Goal: Task Accomplishment & Management: Manage account settings

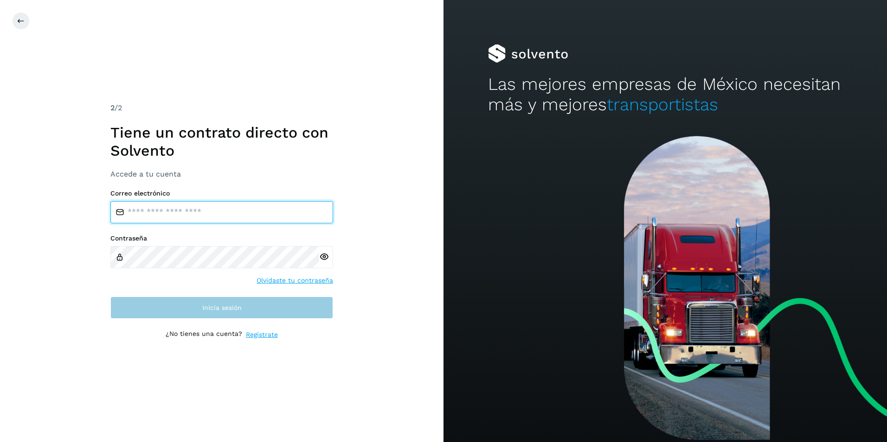
type input "**********"
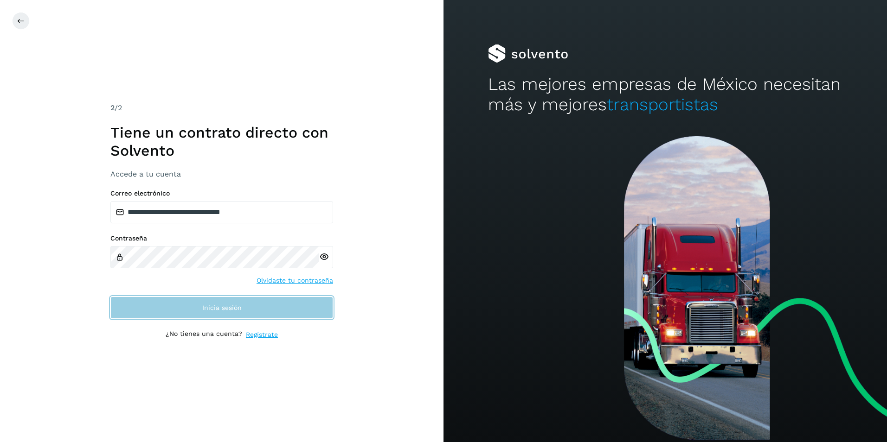
click at [207, 308] on span "Inicia sesión" at bounding box center [221, 308] width 39 height 6
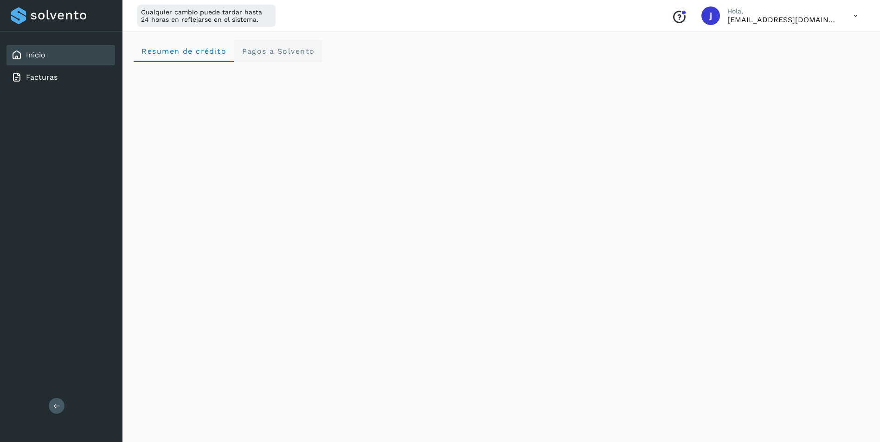
click at [281, 55] on span "Pagos a Solvento" at bounding box center [277, 51] width 73 height 9
click at [199, 53] on span "Resumen de crédito" at bounding box center [183, 51] width 85 height 9
click at [275, 54] on span "Pagos a Solvento" at bounding box center [277, 51] width 73 height 9
click at [206, 50] on span "Resumen de crédito" at bounding box center [183, 51] width 85 height 9
click at [264, 52] on span "Pagos a Solvento" at bounding box center [277, 51] width 73 height 9
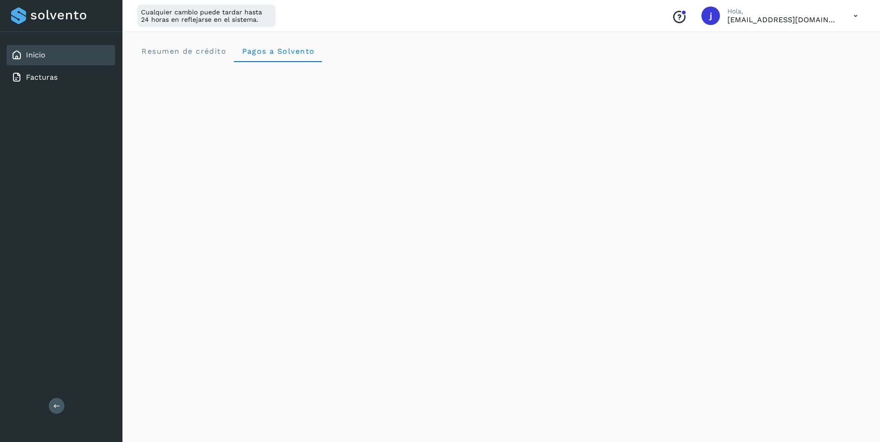
click at [859, 14] on icon at bounding box center [855, 15] width 19 height 19
click at [796, 59] on div "Cerrar sesión" at bounding box center [809, 60] width 110 height 18
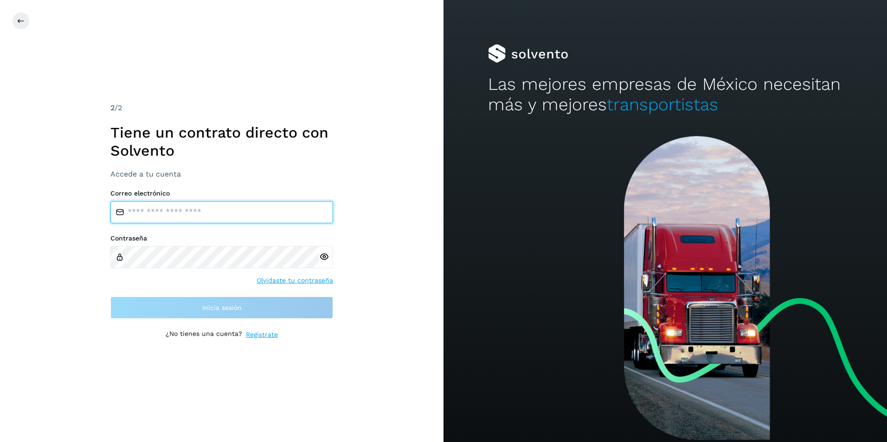
type input "**********"
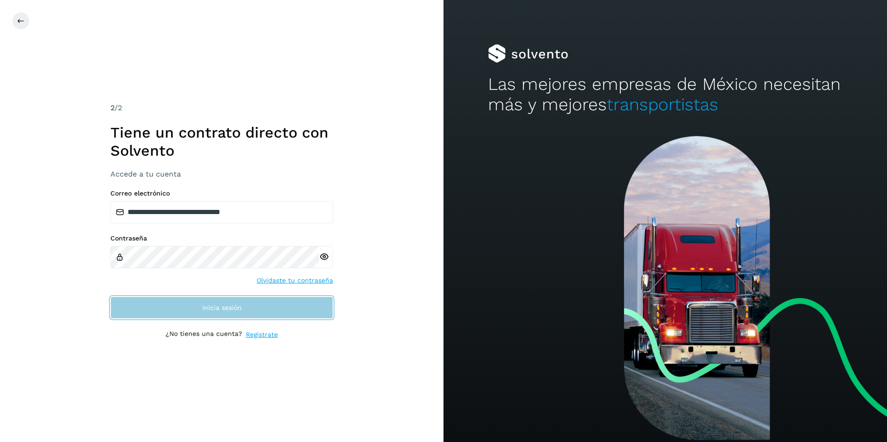
click at [217, 311] on span "Inicia sesión" at bounding box center [221, 308] width 39 height 6
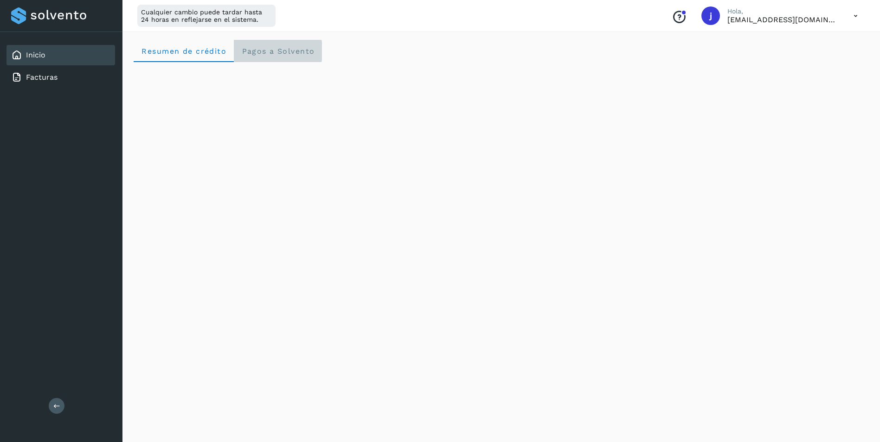
click at [283, 52] on span "Pagos a Solvento" at bounding box center [277, 51] width 73 height 9
